Goal: Go to known website: Access a specific website the user already knows

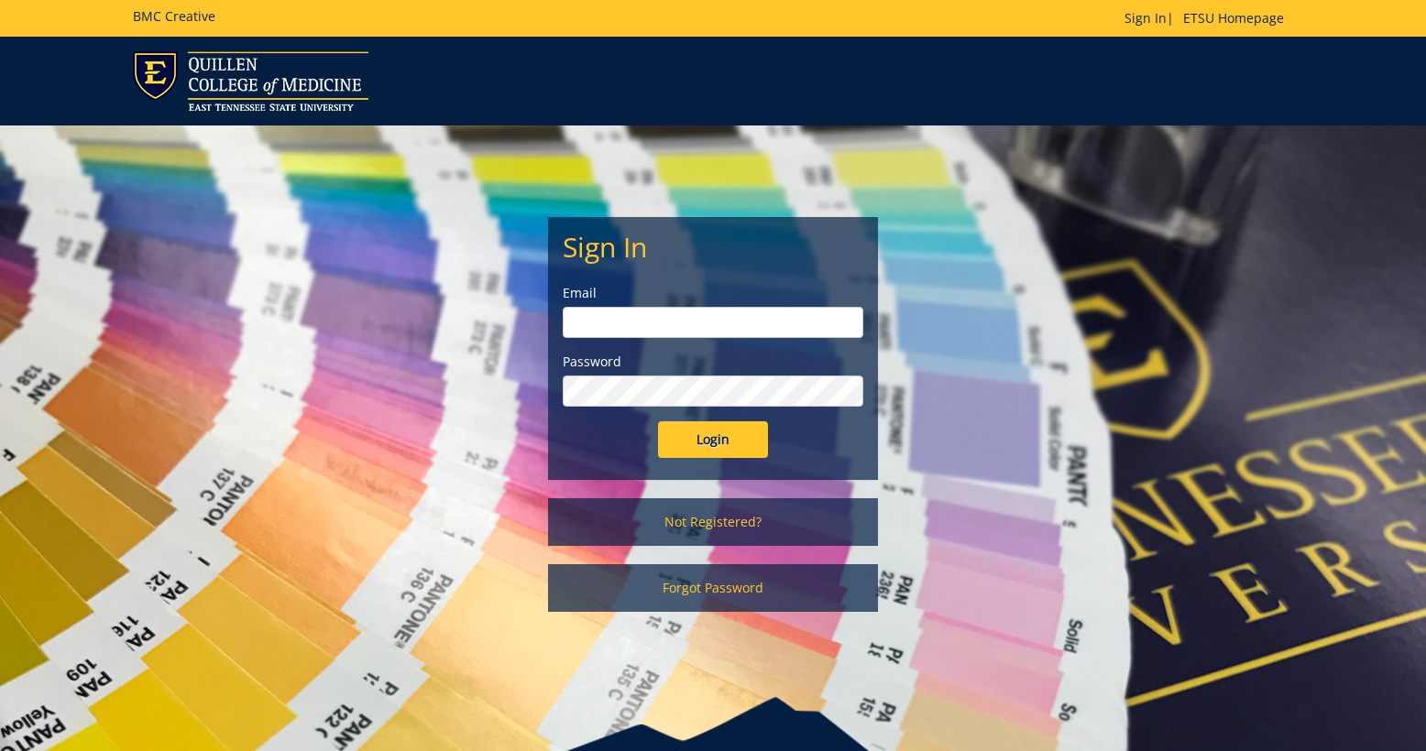
type input "[EMAIL_ADDRESS][DOMAIN_NAME]"
click at [718, 437] on input "Login" at bounding box center [713, 440] width 110 height 37
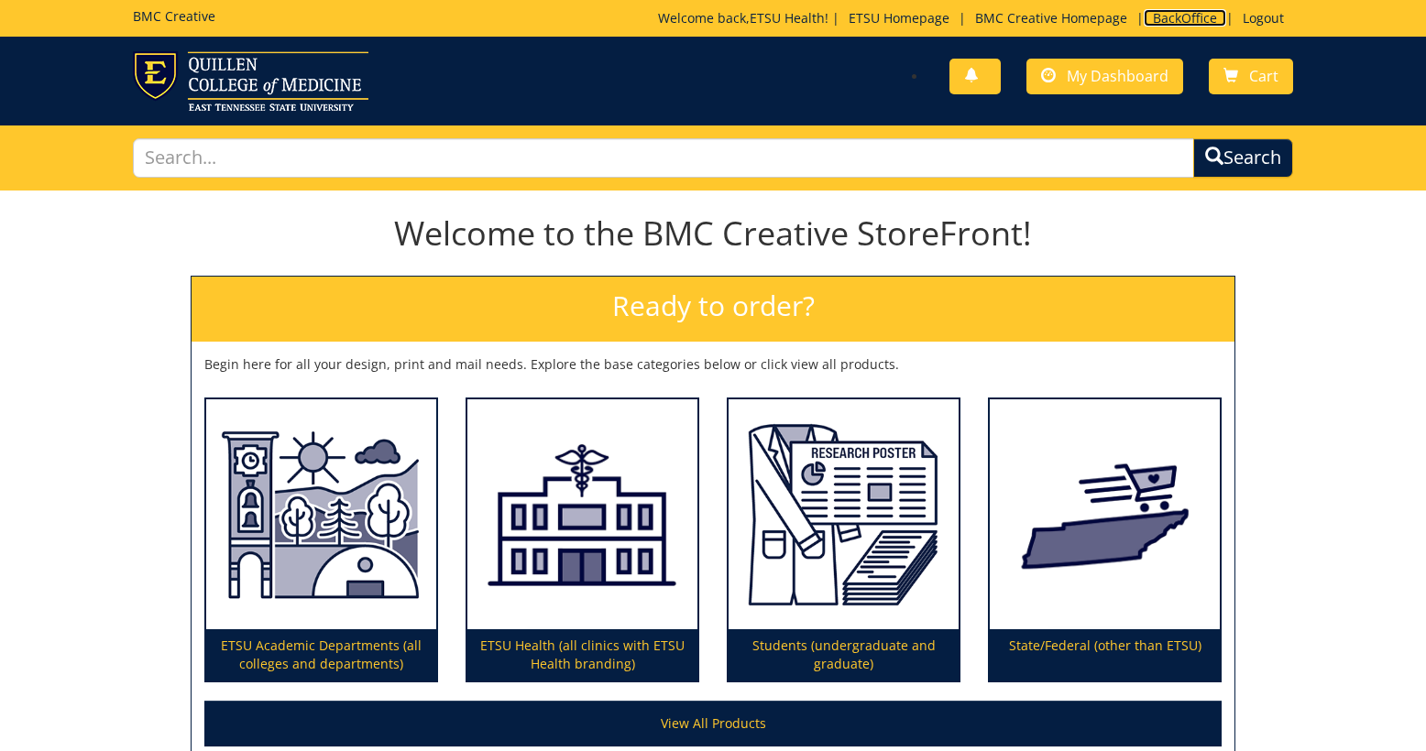
click at [1189, 16] on link "BackOffice" at bounding box center [1185, 17] width 82 height 17
